Goal: Information Seeking & Learning: Compare options

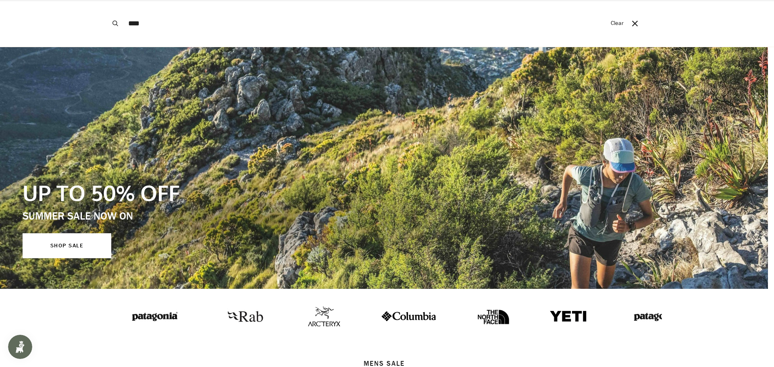
type input "****"
click at [106, 0] on button "Search" at bounding box center [115, 23] width 18 height 47
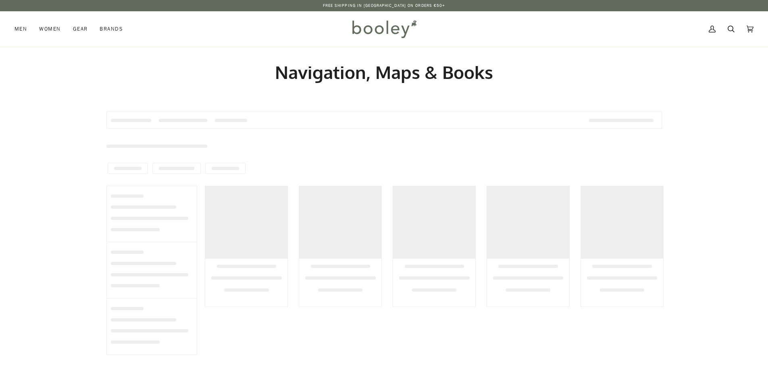
click at [448, 164] on div at bounding box center [384, 169] width 556 height 14
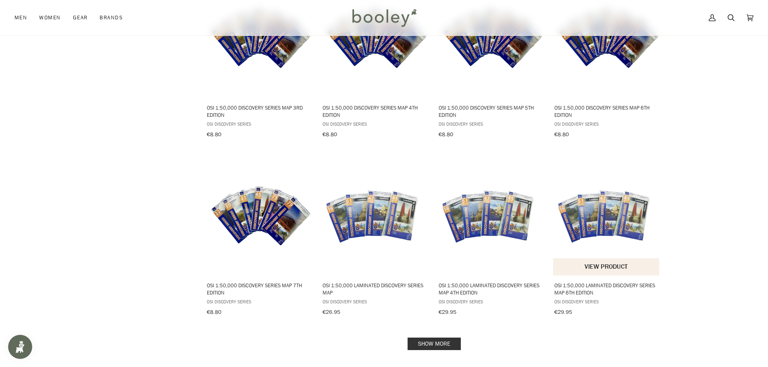
scroll to position [726, 0]
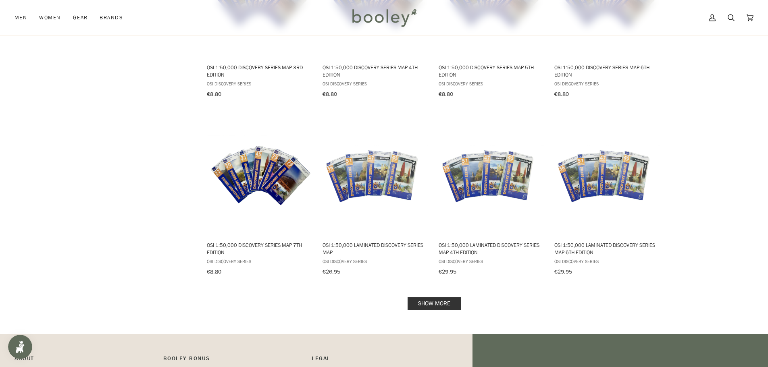
click at [453, 300] on link "Show more" at bounding box center [434, 304] width 53 height 13
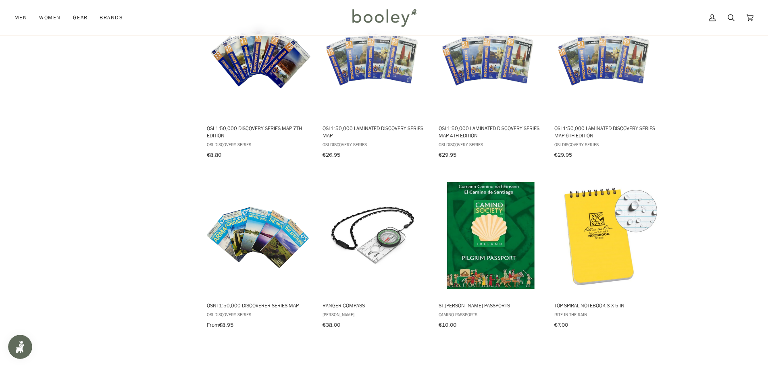
scroll to position [766, 0]
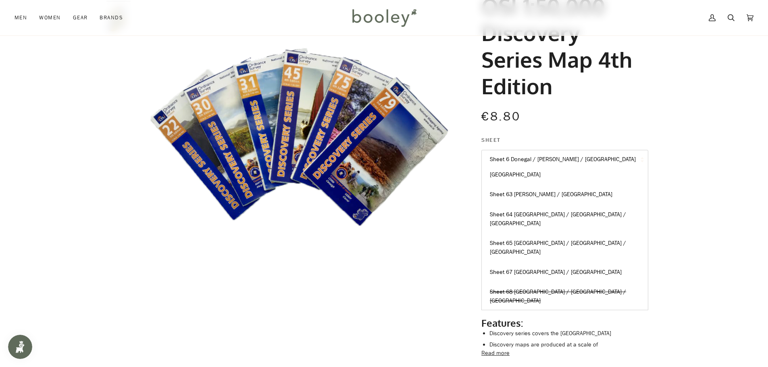
scroll to position [669, 0]
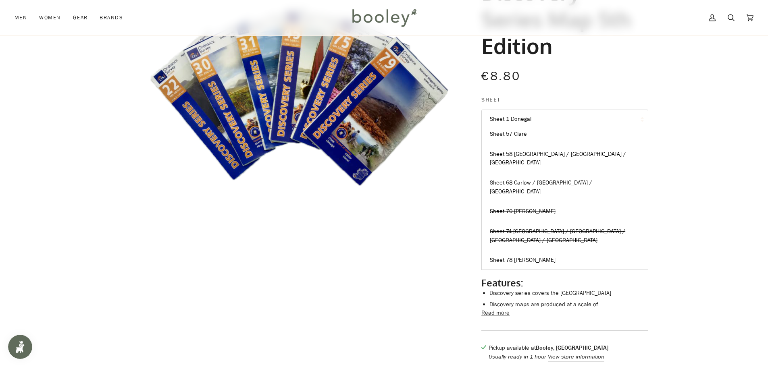
scroll to position [520, 0]
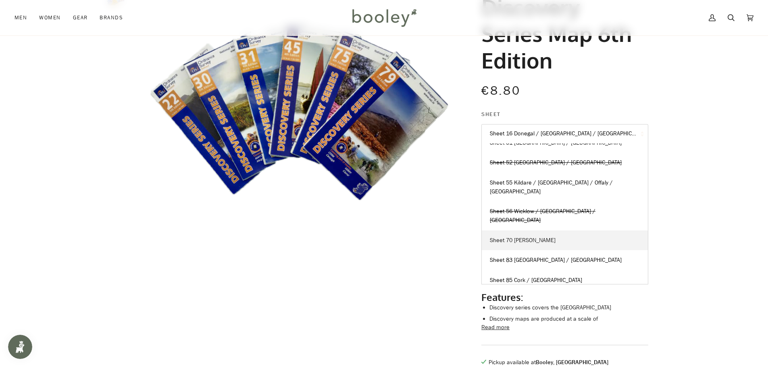
scroll to position [121, 0]
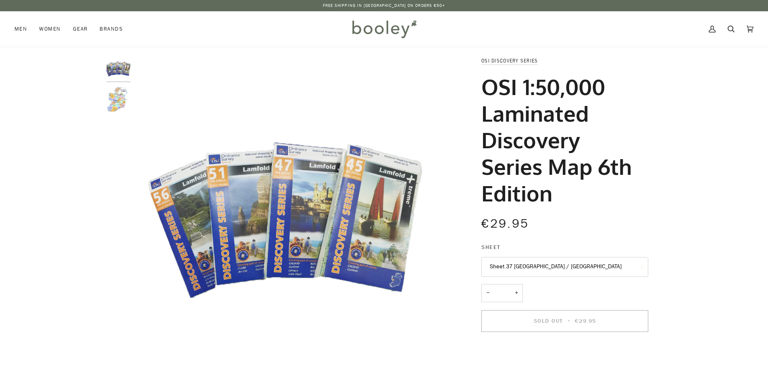
click at [557, 265] on button "Sheet 37 [GEOGRAPHIC_DATA] / [GEOGRAPHIC_DATA]" at bounding box center [565, 267] width 167 height 20
